Goal: Task Accomplishment & Management: Manage account settings

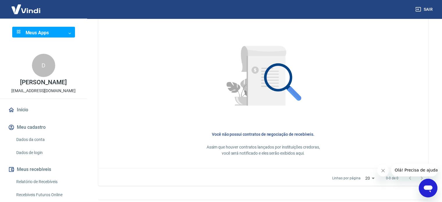
scroll to position [271, 0]
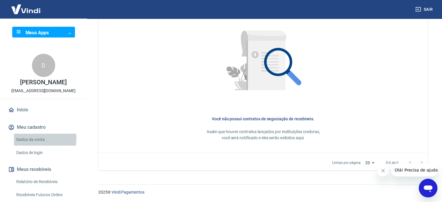
click at [35, 145] on link "Dados da conta" at bounding box center [47, 140] width 66 height 12
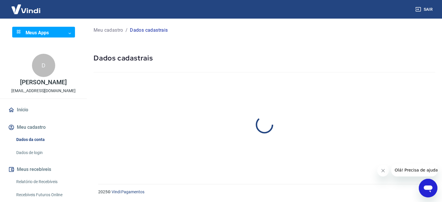
select select "SC"
select select "business"
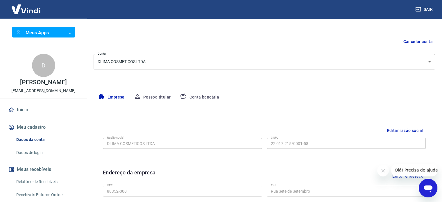
scroll to position [42, 0]
click at [196, 100] on button "Conta bancária" at bounding box center [199, 98] width 48 height 14
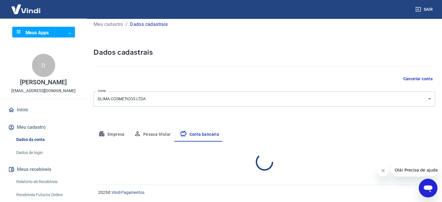
select select "1"
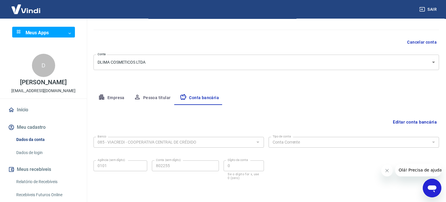
click at [63, 31] on body "Sair Meus Apps ​ ​ D Daiane Gottardi financeiro@londoncosmeticos-sc.com.br Iníc…" at bounding box center [223, 59] width 446 height 202
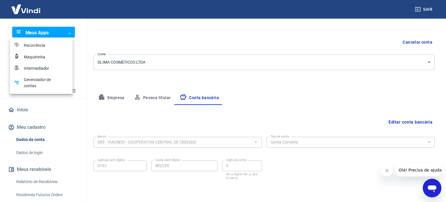
click at [65, 29] on div at bounding box center [223, 101] width 446 height 202
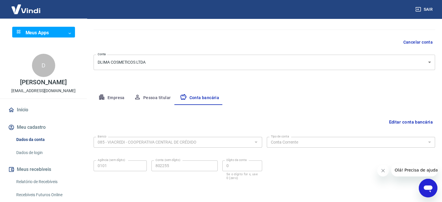
click at [25, 12] on img at bounding box center [26, 9] width 38 height 18
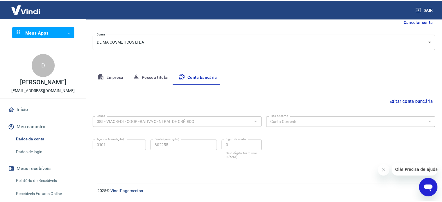
scroll to position [296, 0]
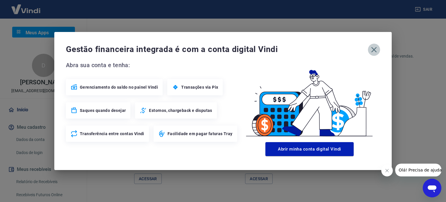
click at [371, 51] on icon "button" at bounding box center [373, 49] width 9 height 9
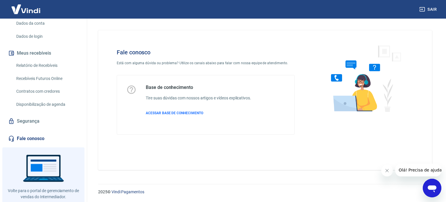
scroll to position [136, 0]
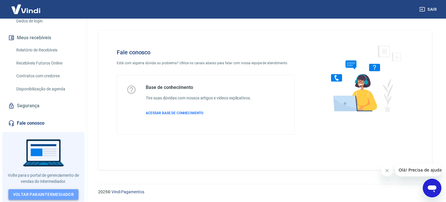
click at [39, 193] on link "Voltar para Intermediador" at bounding box center [43, 194] width 70 height 11
